Goal: Information Seeking & Learning: Learn about a topic

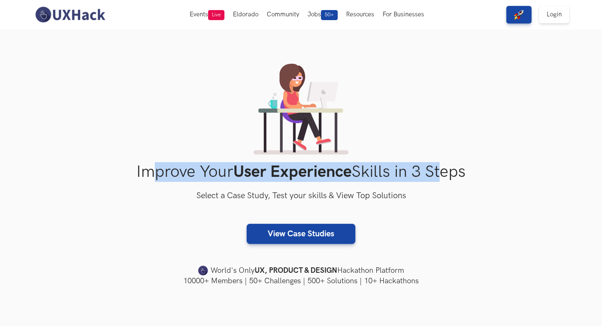
drag, startPoint x: 151, startPoint y: 174, endPoint x: 512, endPoint y: 174, distance: 360.6
click at [507, 174] on h1 "Improve Your User Experience Skills in 3 Steps" at bounding box center [301, 172] width 537 height 20
click at [512, 174] on h1 "Improve Your User Experience Skills in 3 Steps" at bounding box center [301, 172] width 537 height 20
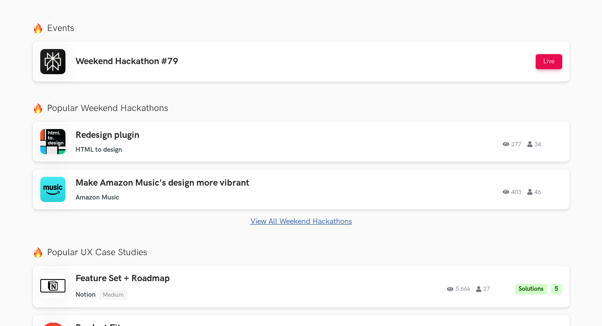
scroll to position [342, 0]
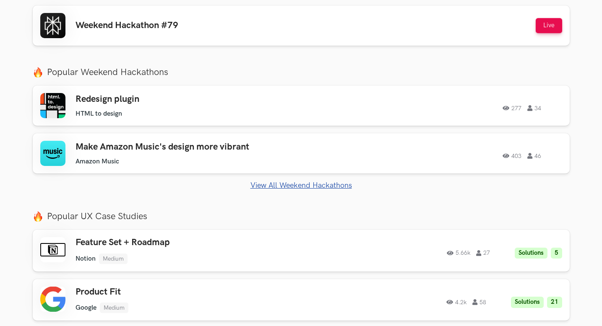
click at [0, 118] on section "Just Launched AI Review for Portfolio Get instant AI-driven feedback on your de…" at bounding box center [301, 245] width 602 height 533
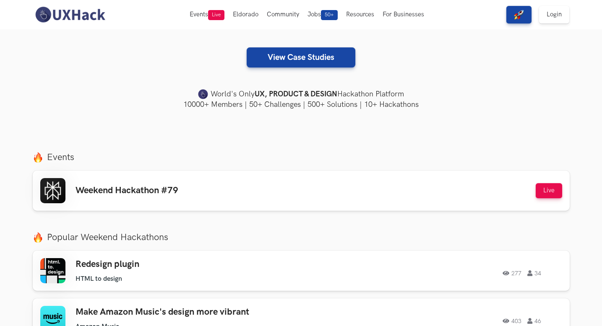
scroll to position [155, 0]
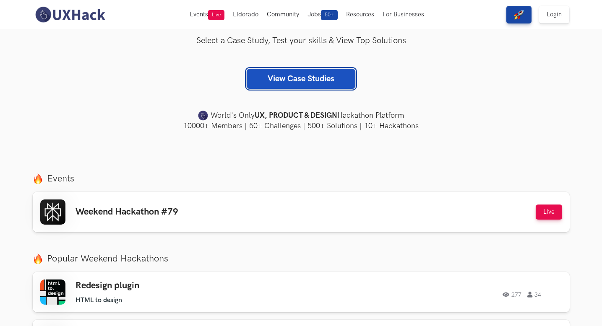
click at [324, 80] on link "View Case Studies" at bounding box center [301, 79] width 109 height 20
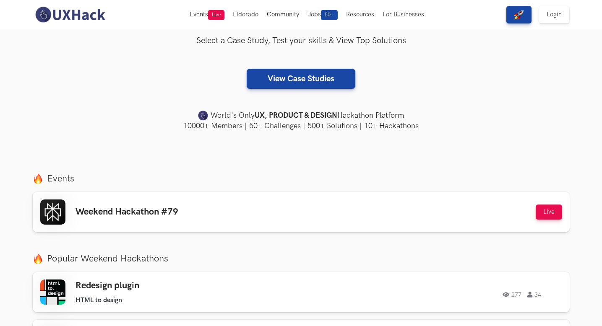
click at [72, 16] on img at bounding box center [70, 15] width 75 height 18
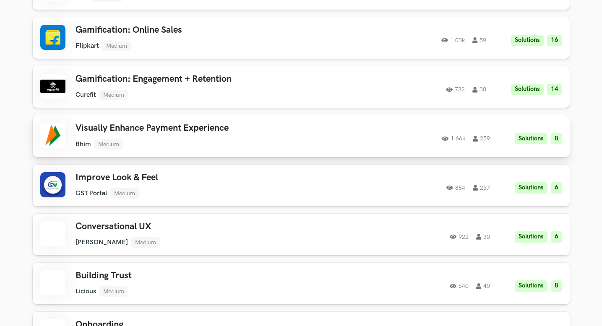
scroll to position [499, 0]
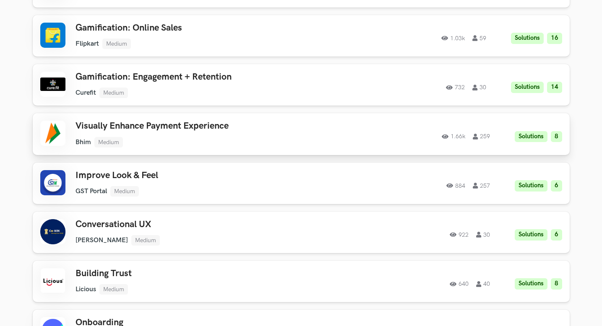
click at [171, 125] on h3 "Visually Enhance Payment Experience" at bounding box center [194, 126] width 238 height 11
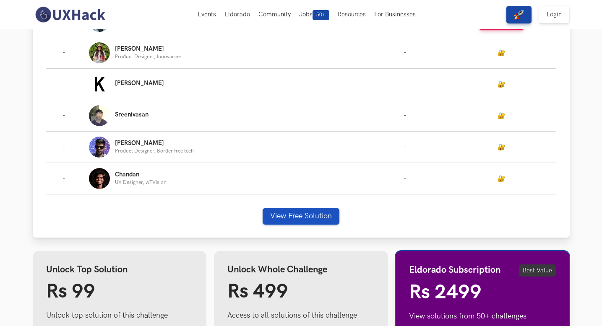
scroll to position [298, 0]
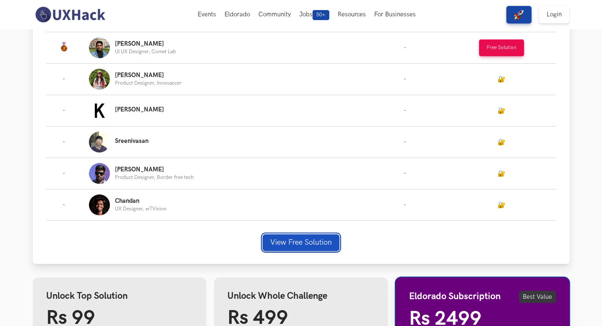
click at [300, 240] on button "View Free Solution" at bounding box center [300, 242] width 77 height 17
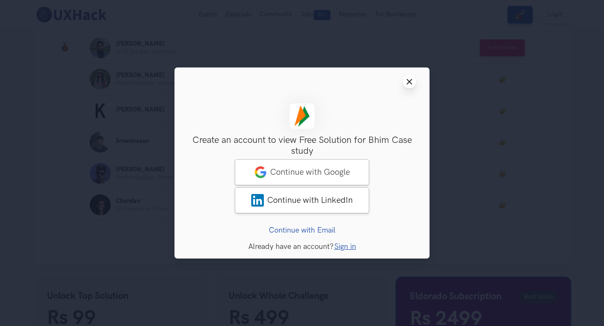
click at [412, 79] on icon "Close modal window" at bounding box center [409, 81] width 7 height 7
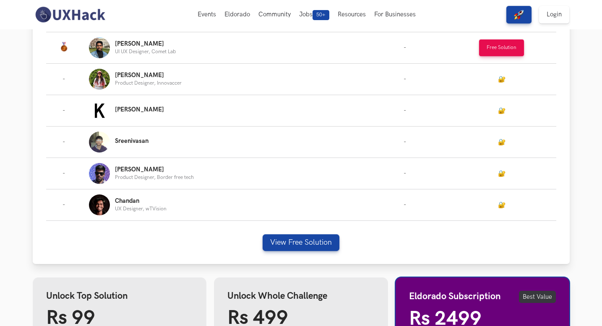
scroll to position [235, 0]
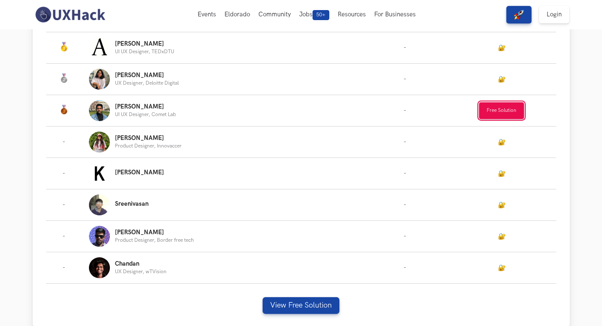
click at [491, 109] on button "Free Solution" at bounding box center [501, 110] width 45 height 17
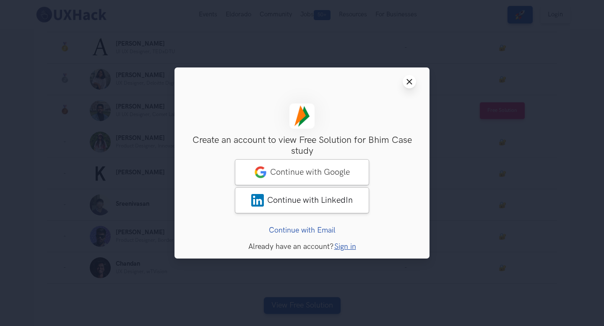
click at [407, 79] on icon "Close modal window" at bounding box center [409, 81] width 7 height 7
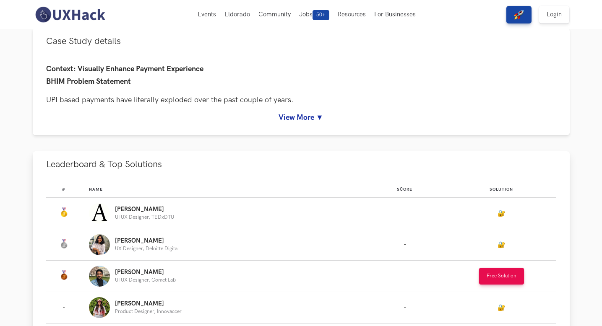
scroll to position [0, 0]
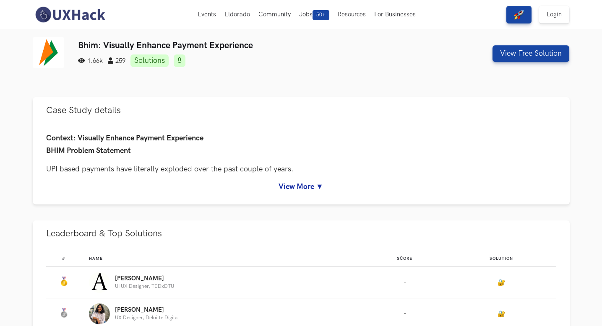
click at [94, 14] on img at bounding box center [70, 15] width 75 height 18
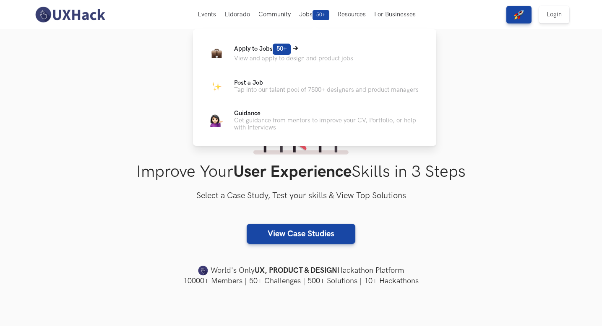
click at [303, 57] on p "View and apply to design and product jobs" at bounding box center [293, 58] width 119 height 7
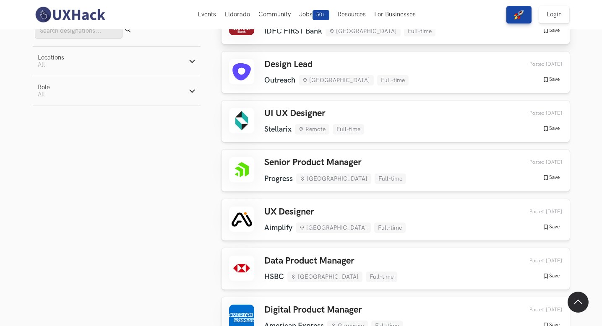
scroll to position [586, 0]
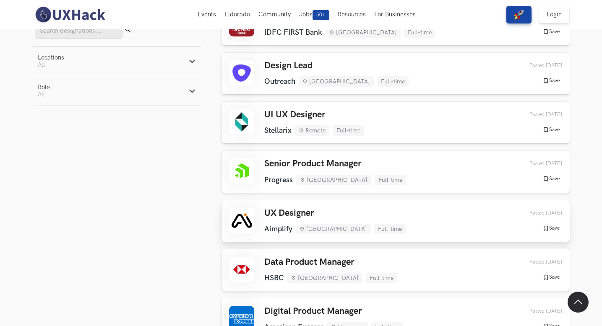
click at [306, 214] on h3 "UX Designer" at bounding box center [334, 213] width 141 height 11
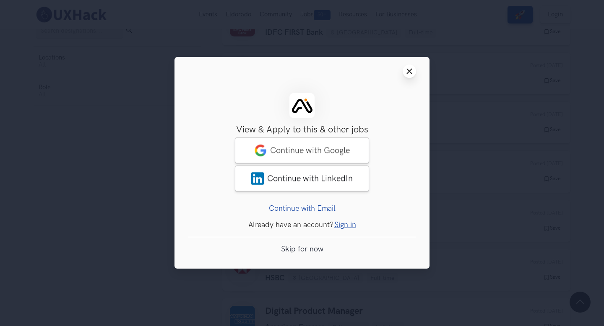
click at [412, 70] on icon "Close modal window" at bounding box center [409, 71] width 7 height 7
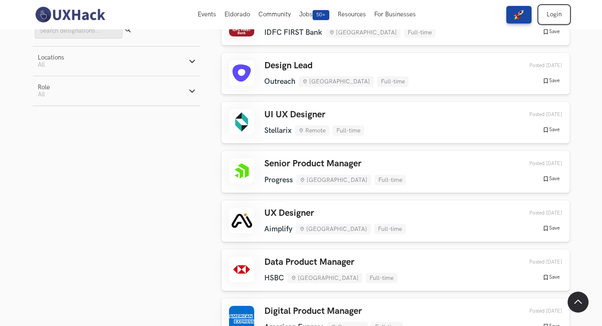
click at [552, 10] on link "Login" at bounding box center [554, 15] width 30 height 18
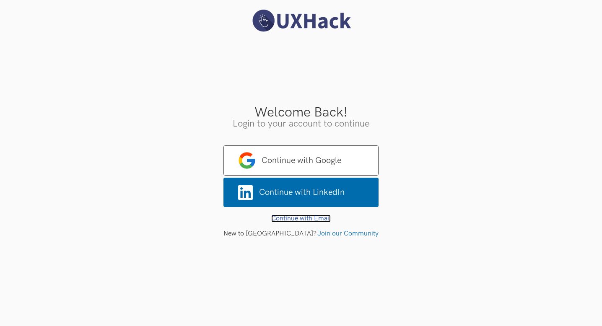
click at [320, 220] on link "Continue with Email" at bounding box center [301, 219] width 60 height 8
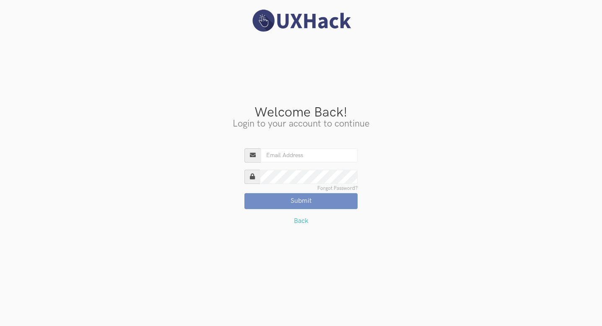
click at [278, 148] on div "Continue with Google Continue with LinkedIn Existing User? Forgot Password? Sub…" at bounding box center [301, 183] width 602 height 81
click at [279, 154] on input "Existing User?" at bounding box center [309, 155] width 97 height 14
type input "rahul_singh09@hotmail.com"
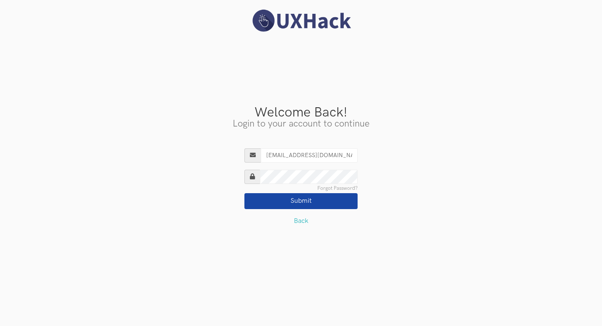
click at [298, 202] on button "Submit" at bounding box center [300, 201] width 113 height 16
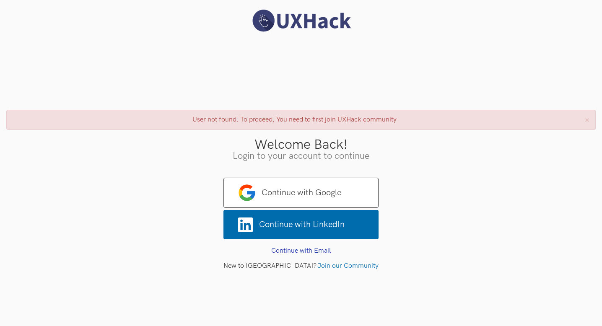
click at [207, 148] on h3 "Welcome Back!" at bounding box center [301, 144] width 590 height 13
click at [296, 248] on link "Continue with Email" at bounding box center [301, 251] width 60 height 8
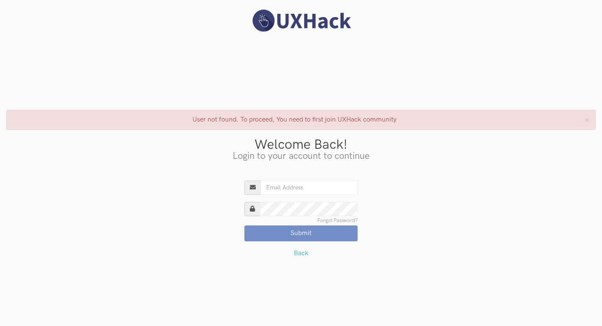
click at [388, 226] on div "Continue with Google Continue with LinkedIn Existing User? Forgot Password? Sub…" at bounding box center [301, 216] width 602 height 81
click at [261, 167] on div "× User not found. To proceed, You need to first join UXHack community Welcome B…" at bounding box center [301, 181] width 602 height 151
click at [309, 164] on div "× User not found. To proceed, You need to first join UXHack community Welcome B…" at bounding box center [301, 181] width 602 height 151
click at [297, 251] on link "Back" at bounding box center [301, 253] width 15 height 8
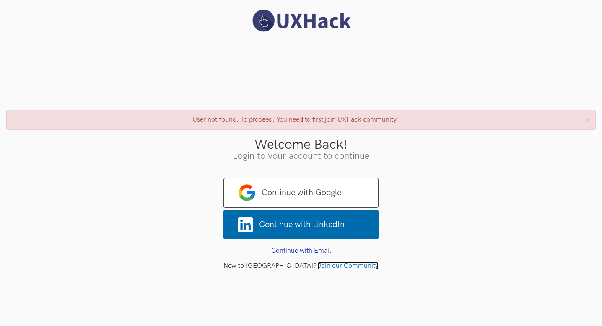
click at [318, 262] on link "Join our Community" at bounding box center [347, 266] width 61 height 8
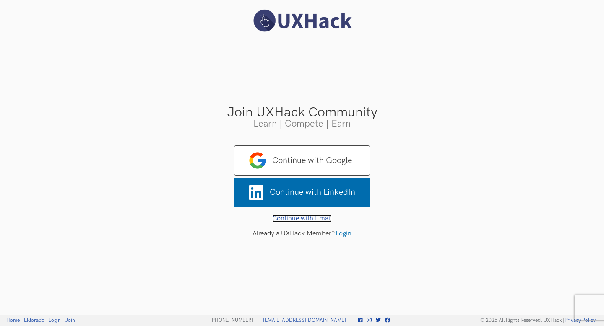
click at [314, 218] on link "Continue with Email" at bounding box center [302, 219] width 60 height 8
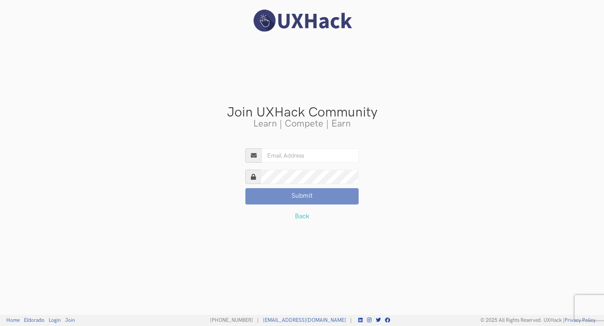
click at [287, 160] on input "Existing User?" at bounding box center [310, 155] width 97 height 14
type input "[EMAIL_ADDRESS][DOMAIN_NAME]"
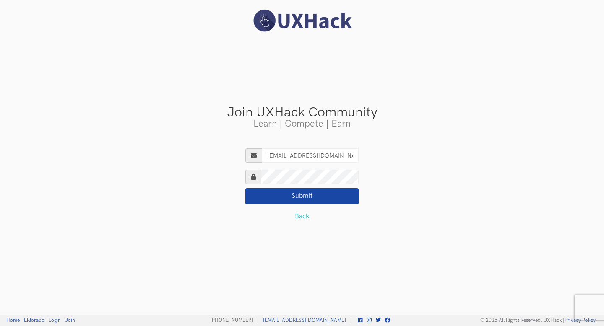
click at [306, 199] on button "Submit" at bounding box center [301, 196] width 113 height 16
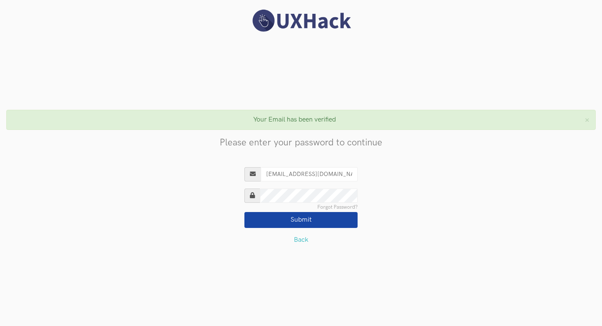
click at [295, 225] on button "Submit" at bounding box center [300, 220] width 113 height 16
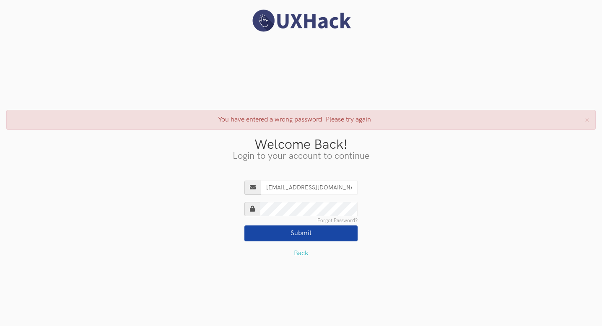
click at [327, 231] on button "Submit" at bounding box center [300, 234] width 113 height 16
click at [319, 233] on button "Submit" at bounding box center [300, 234] width 113 height 16
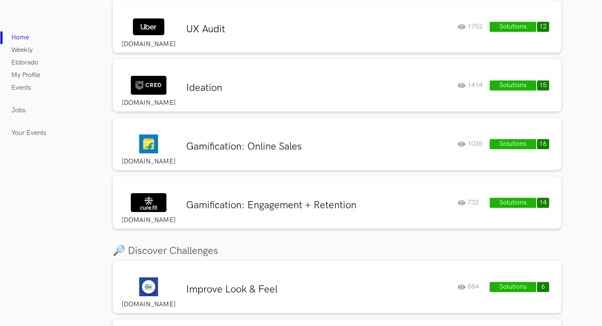
scroll to position [802, 0]
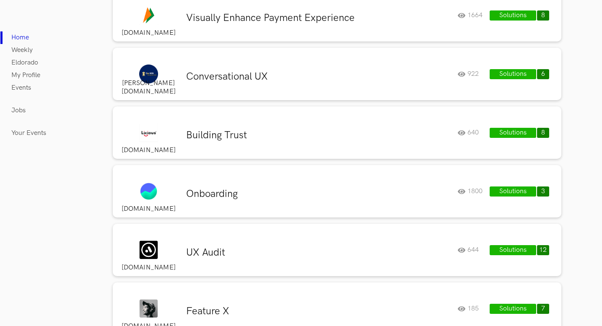
click at [500, 135] on button "Solutions" at bounding box center [513, 133] width 46 height 10
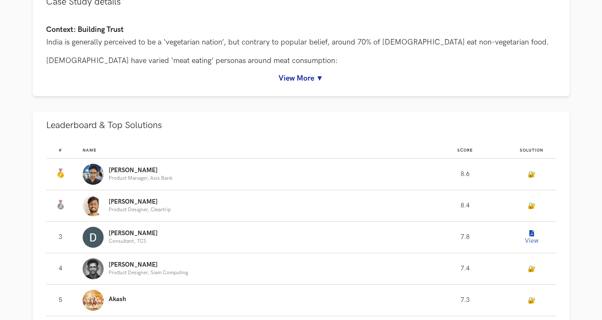
scroll to position [412, 0]
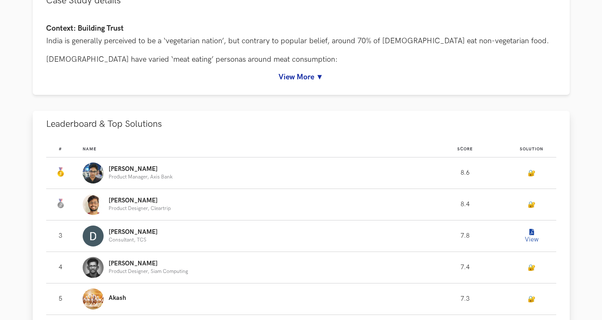
click at [529, 236] on button "View" at bounding box center [531, 235] width 17 height 17
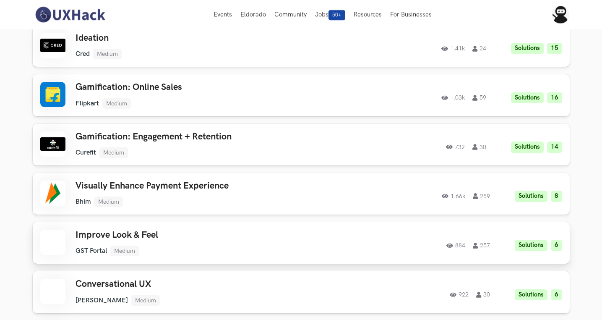
scroll to position [1672, 0]
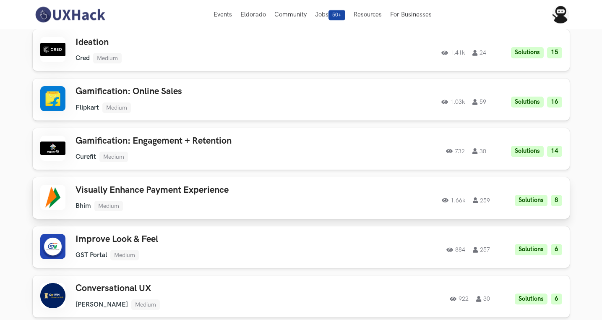
click at [526, 197] on li "Solutions" at bounding box center [531, 200] width 33 height 11
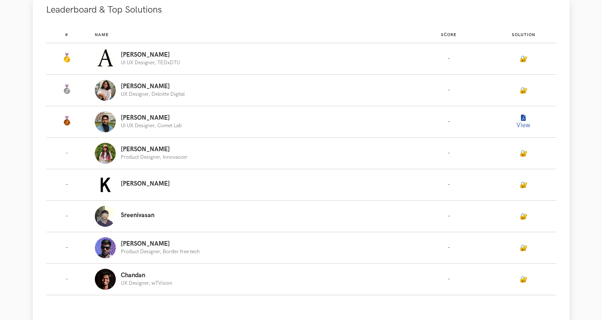
click at [520, 114] on button "View" at bounding box center [523, 121] width 17 height 17
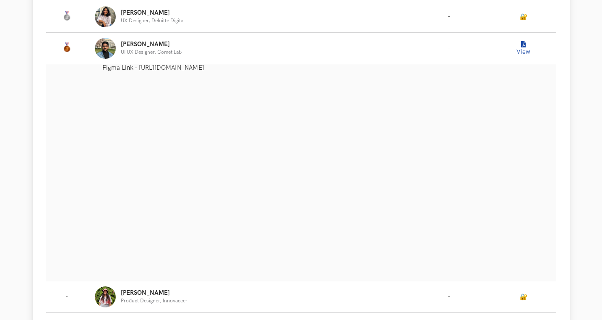
scroll to position [297, 0]
drag, startPoint x: 150, startPoint y: 52, endPoint x: 178, endPoint y: 53, distance: 28.1
click at [178, 53] on div "Sahith UI UX Designer, Comet Lab" at bounding box center [247, 48] width 304 height 21
copy p "Comet Lab"
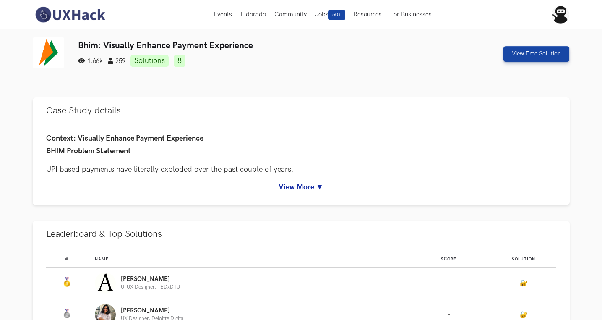
click at [73, 16] on img at bounding box center [70, 15] width 75 height 18
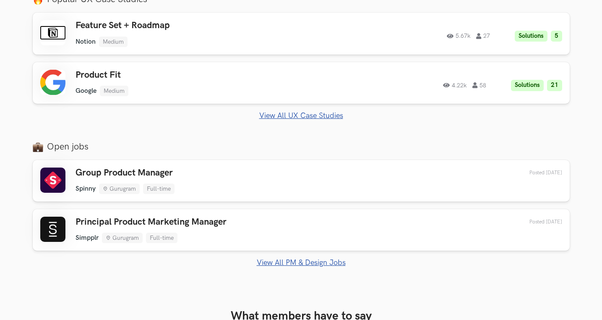
scroll to position [478, 0]
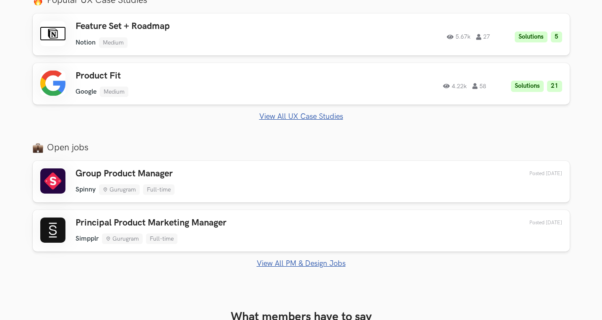
click at [315, 264] on link "View All PM & Design Jobs" at bounding box center [301, 263] width 537 height 9
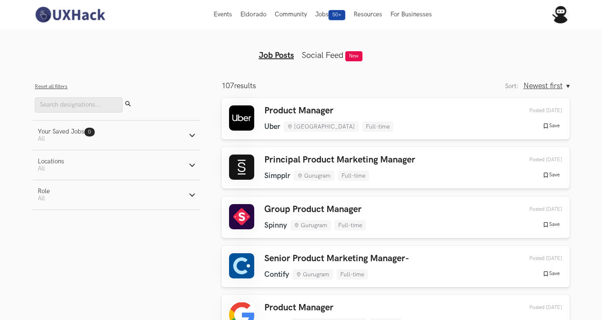
click at [57, 12] on img at bounding box center [70, 15] width 75 height 18
